Goal: Information Seeking & Learning: Check status

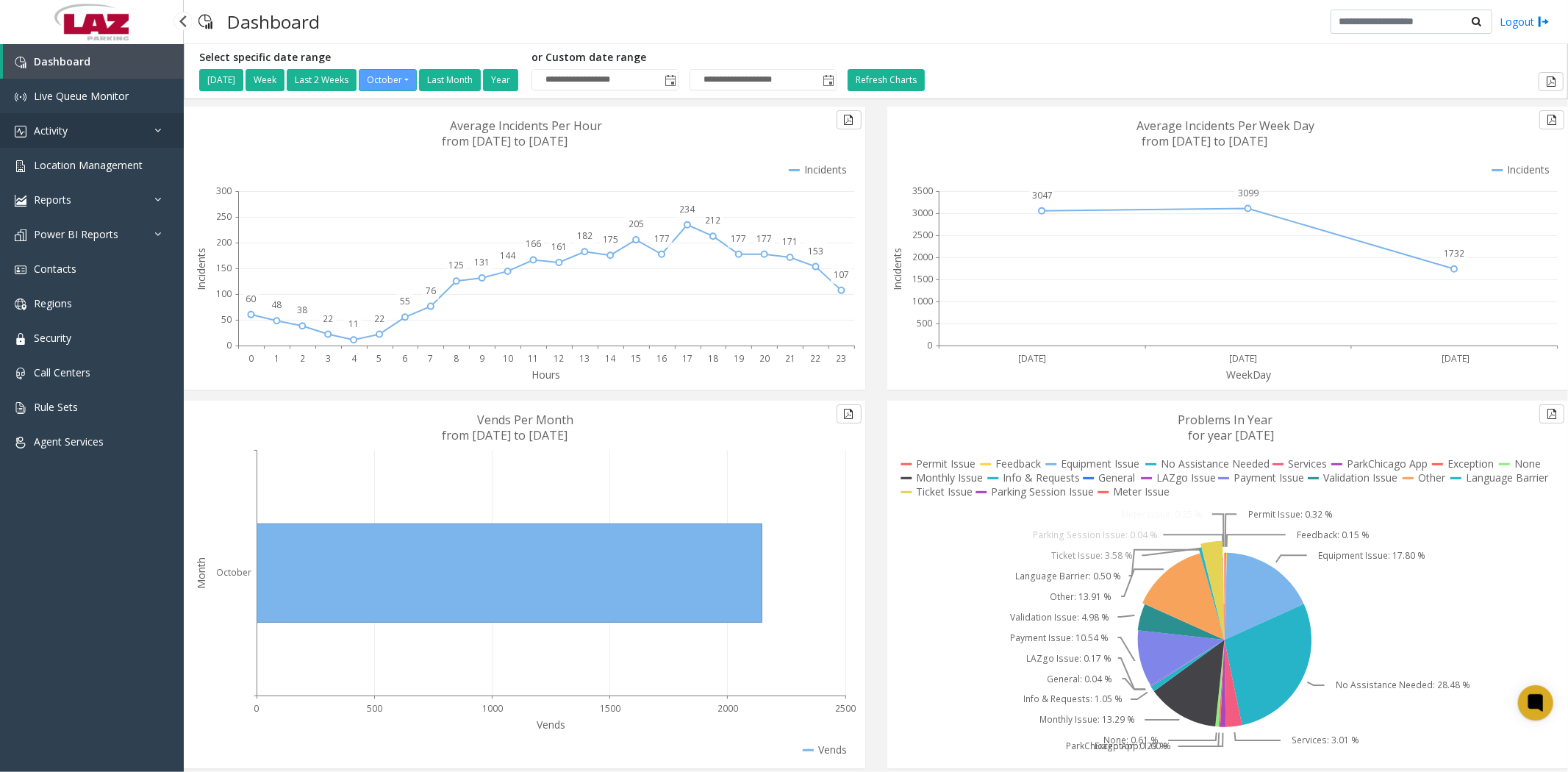
click at [54, 129] on span "Activity" at bounding box center [51, 130] width 34 height 14
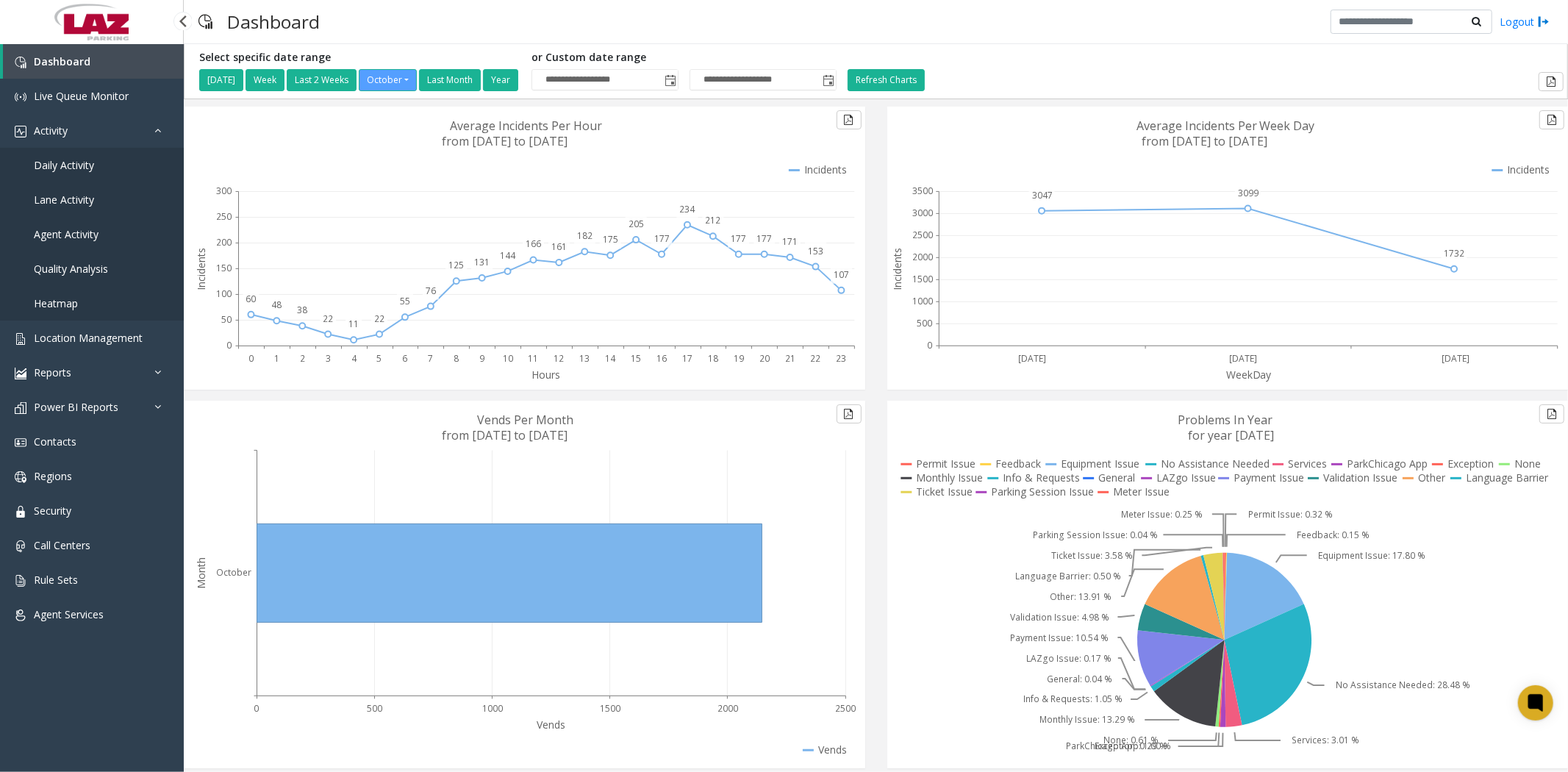
click at [61, 165] on span "Daily Activity" at bounding box center [63, 165] width 60 height 14
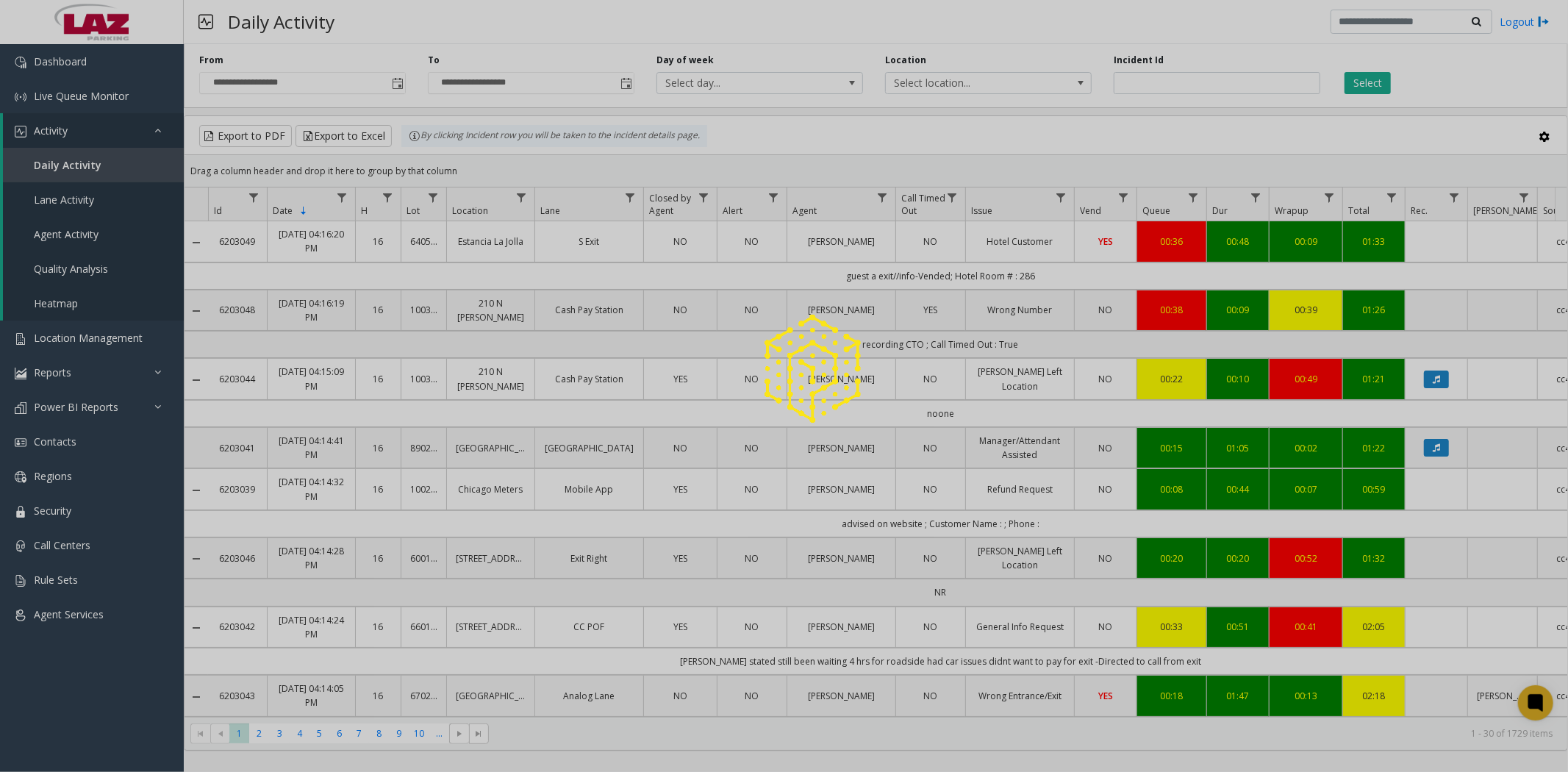
click at [399, 83] on div at bounding box center [784, 386] width 1568 height 772
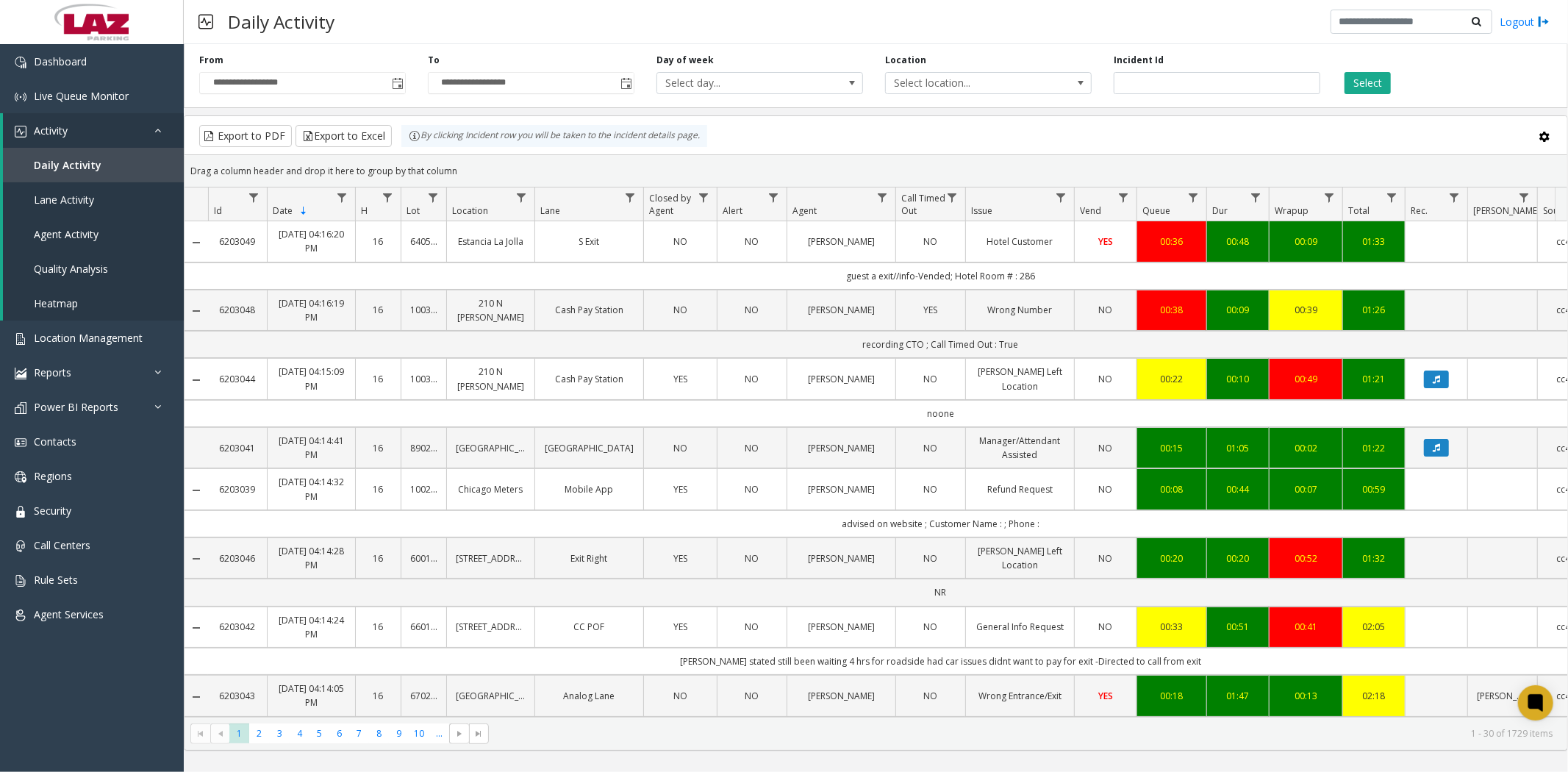
click at [397, 82] on span "Toggle popup" at bounding box center [398, 84] width 12 height 12
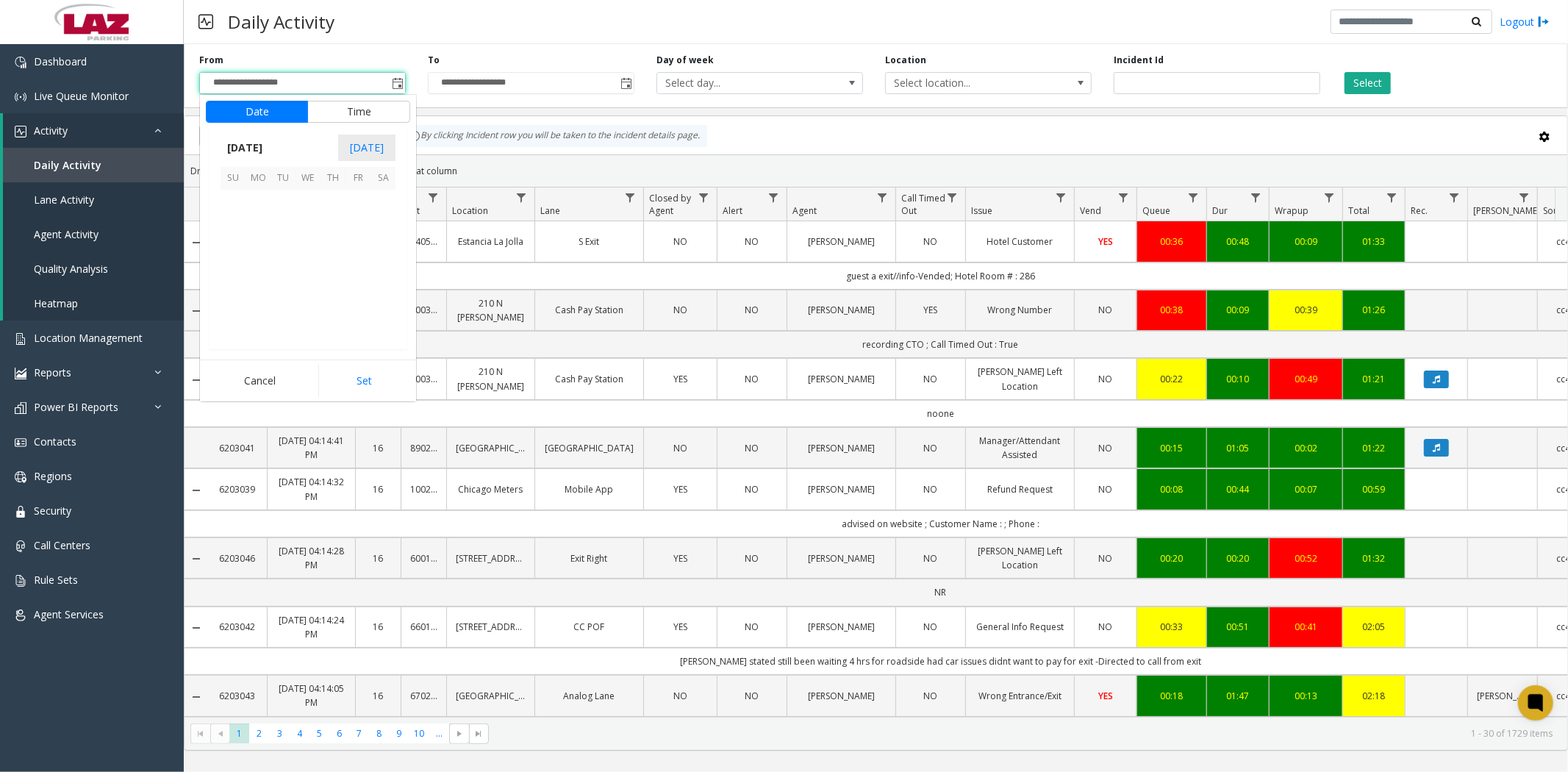
scroll to position [263903, 0]
click at [338, 198] on span "2" at bounding box center [333, 203] width 25 height 25
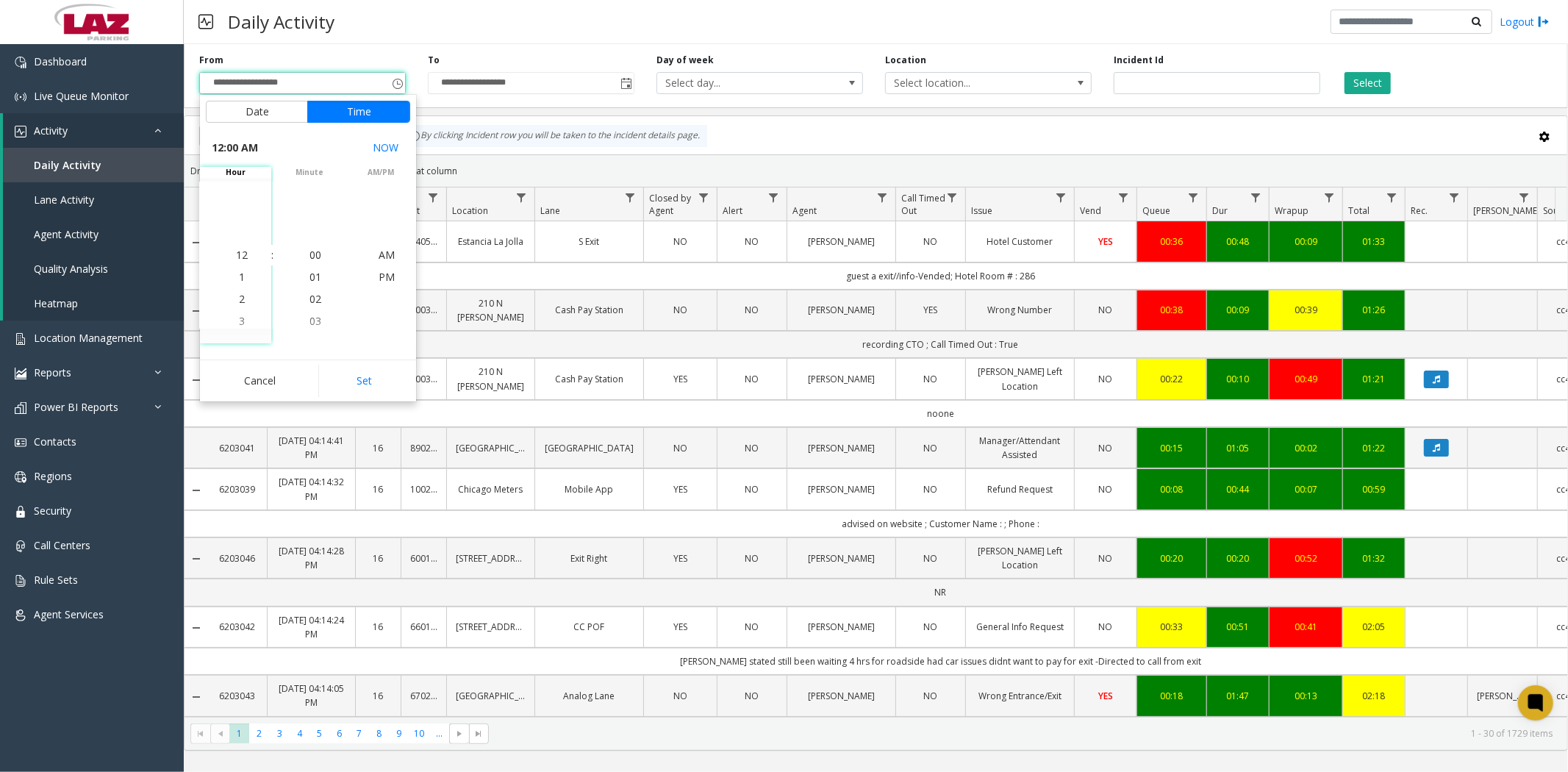
drag, startPoint x: 377, startPoint y: 376, endPoint x: 406, endPoint y: 363, distance: 31.8
click at [379, 376] on button "Set" at bounding box center [365, 381] width 93 height 32
type input "**********"
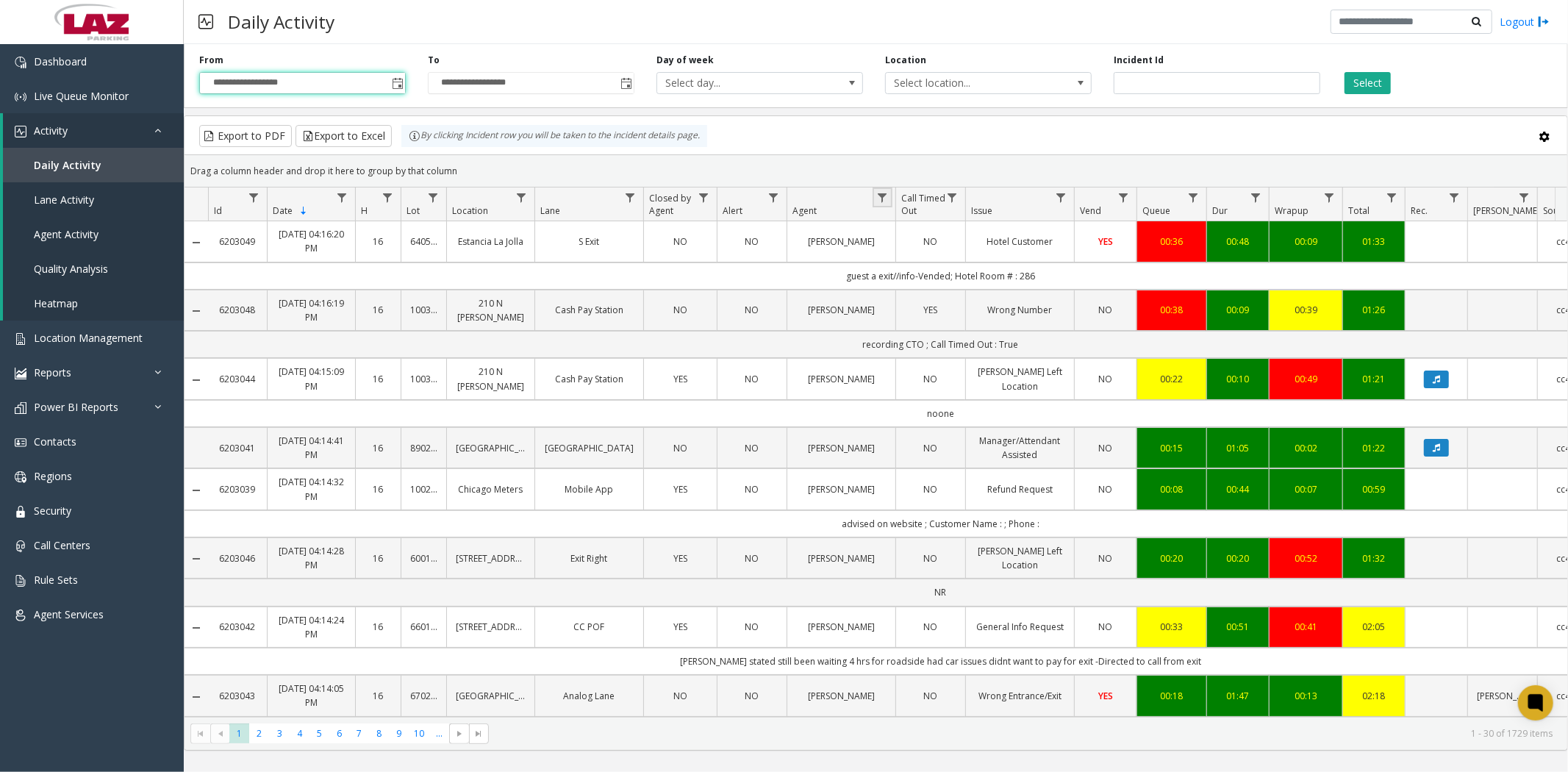
click at [883, 188] on link "Data table" at bounding box center [882, 197] width 19 height 19
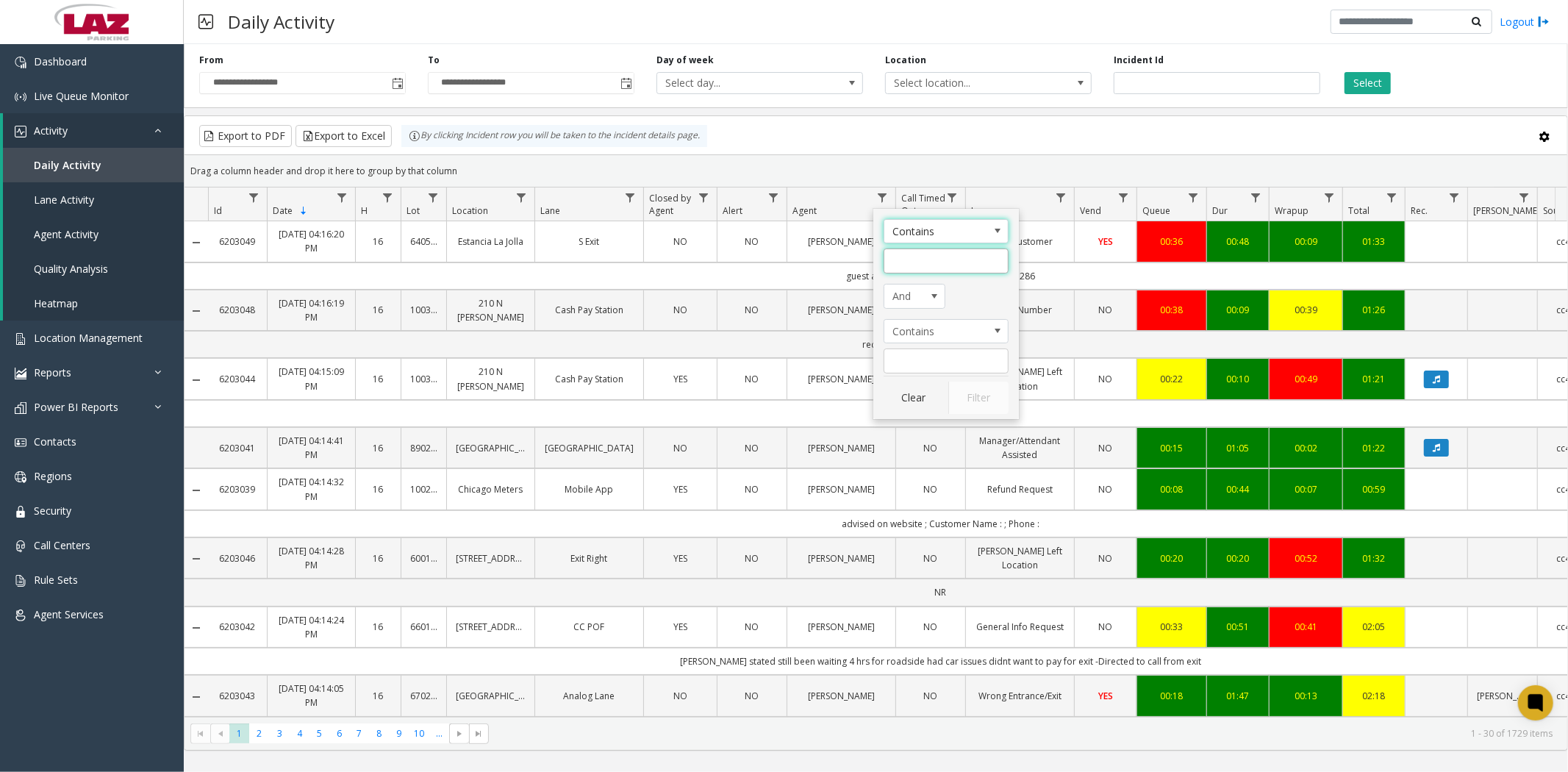
click at [912, 263] on input "Agent Filter" at bounding box center [946, 261] width 125 height 25
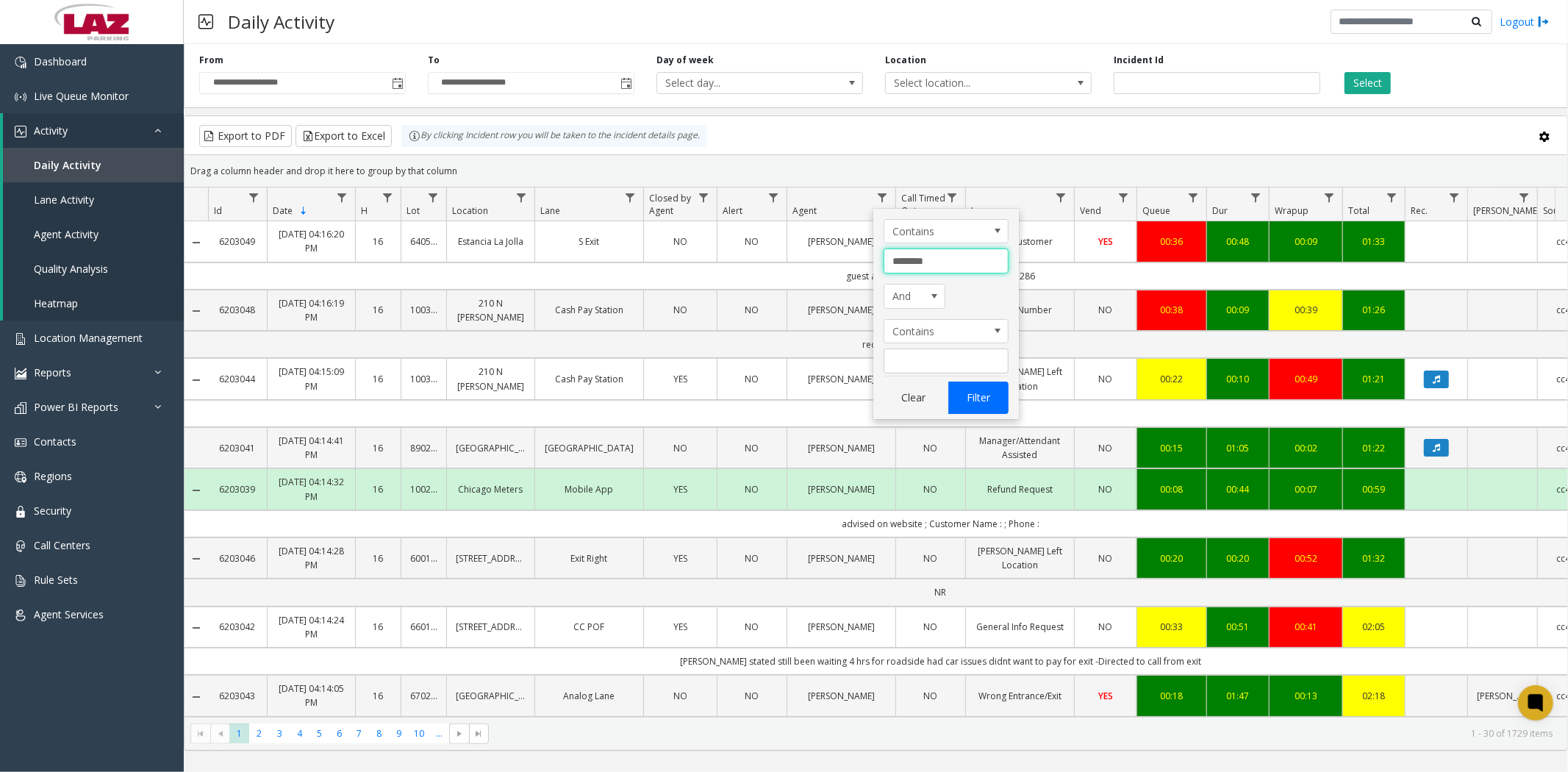
type input "********"
click at [980, 400] on button "Filter" at bounding box center [978, 398] width 60 height 32
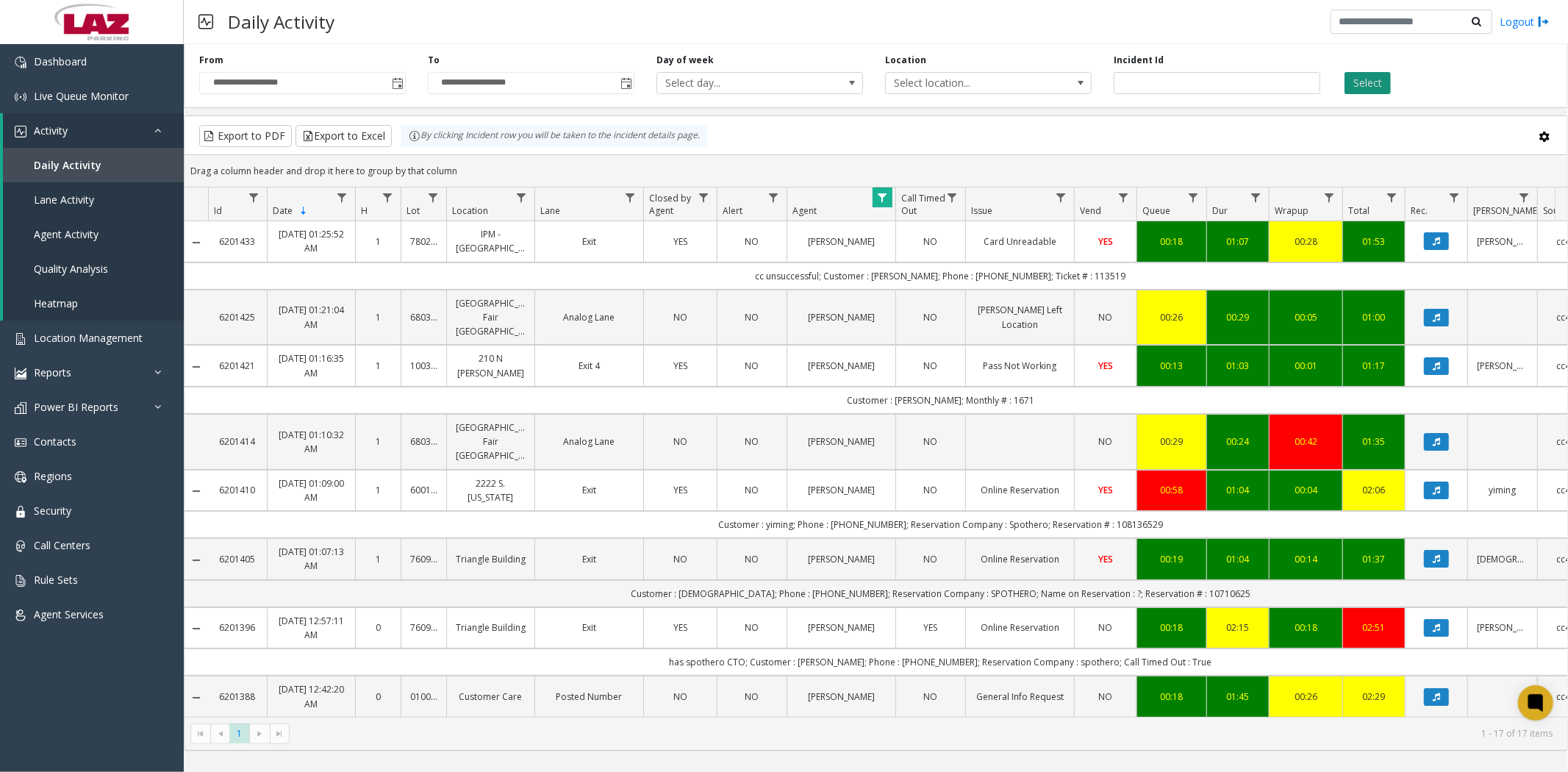
click at [1362, 81] on button "Select" at bounding box center [1368, 83] width 46 height 22
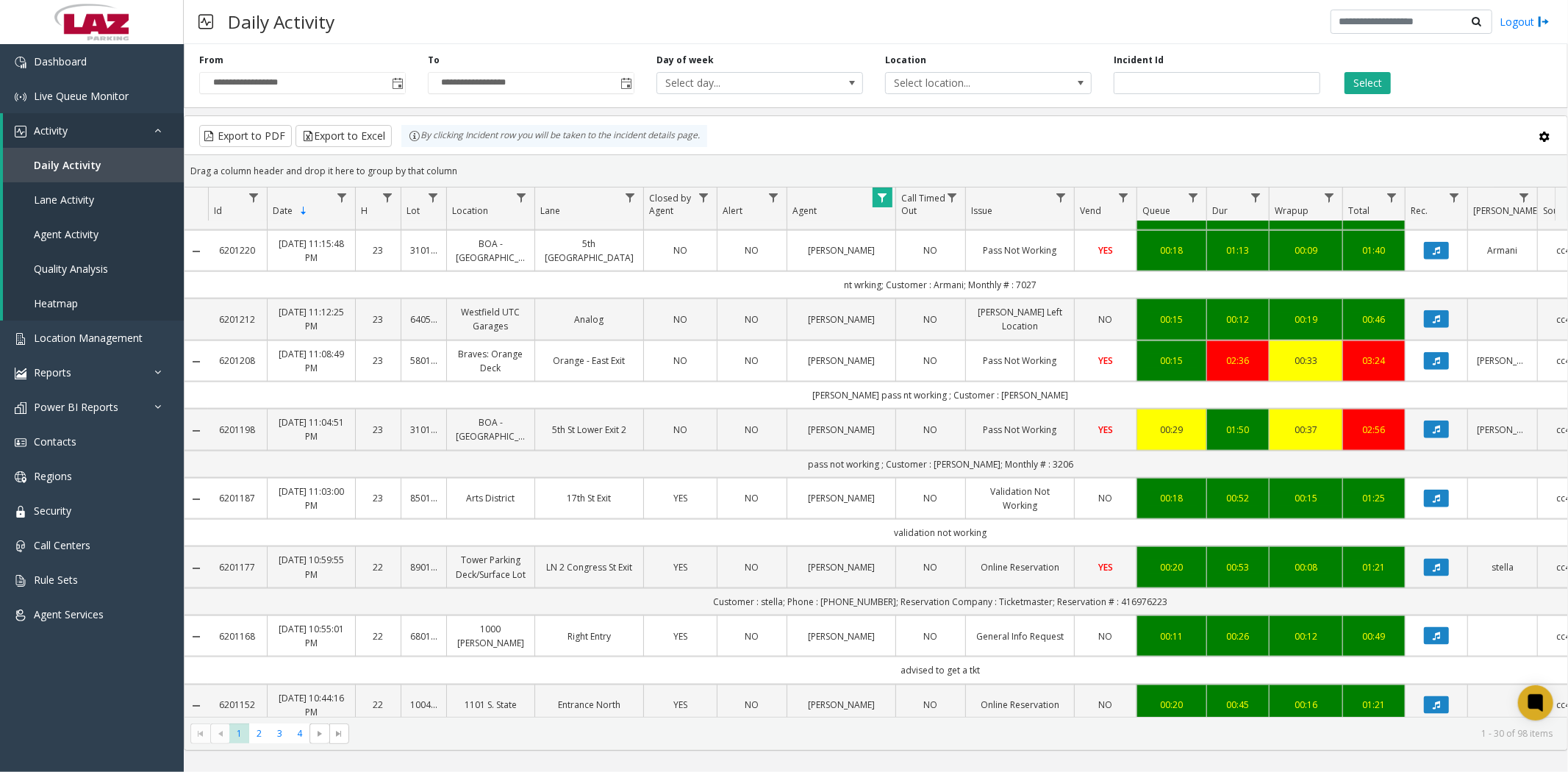
scroll to position [1465, 0]
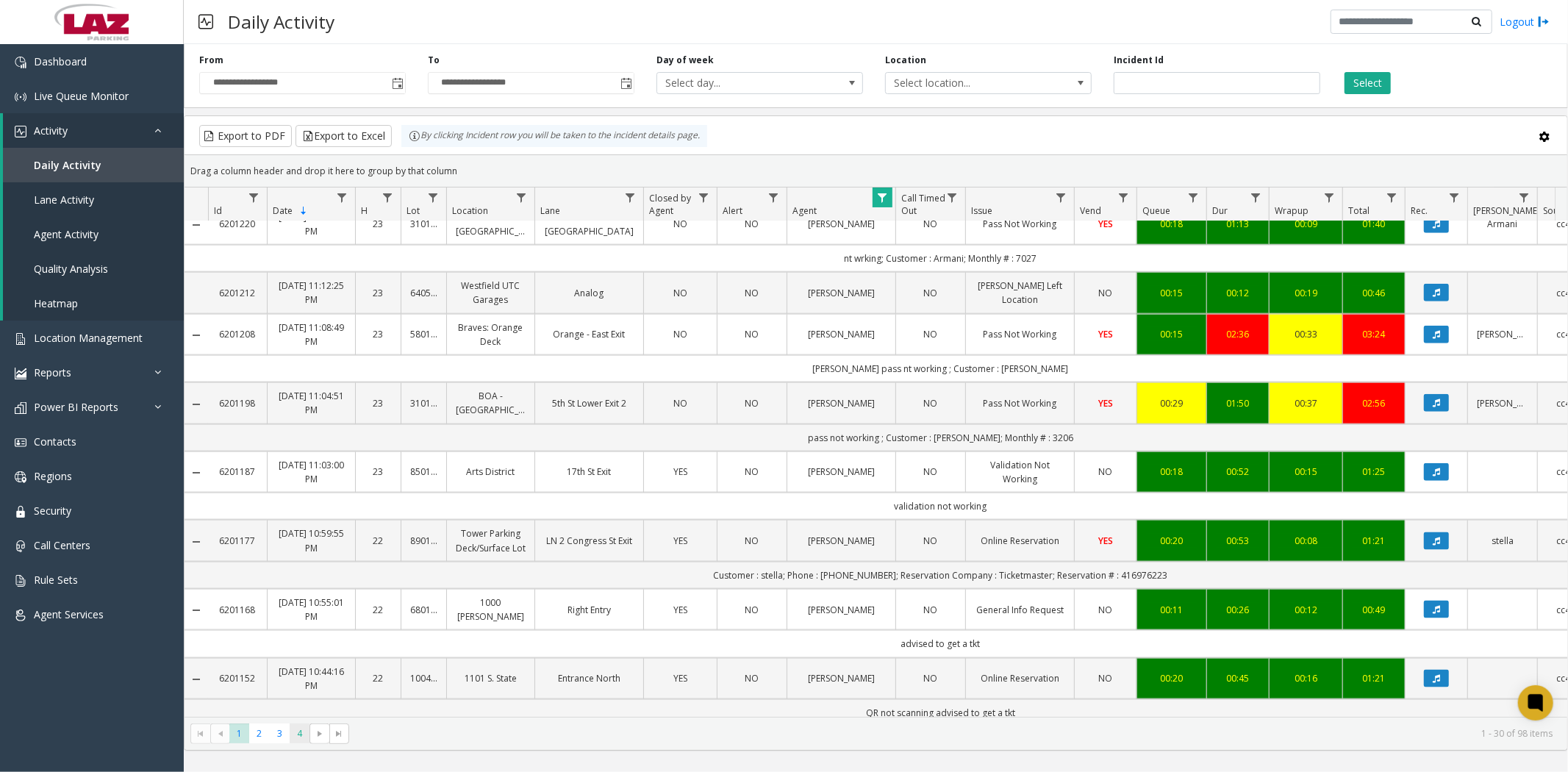
click at [302, 738] on span "4" at bounding box center [299, 732] width 19 height 19
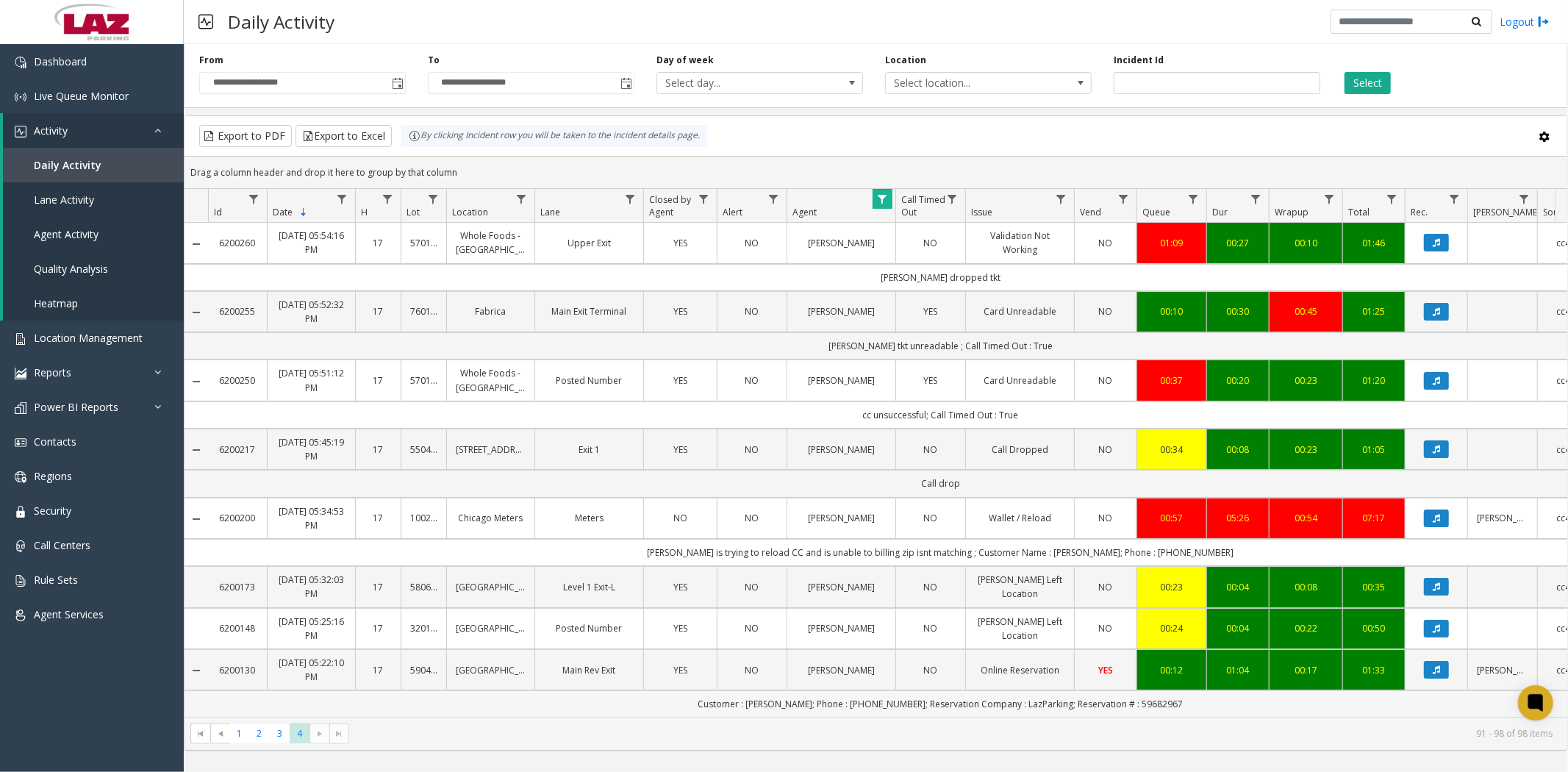
scroll to position [14, 0]
